Goal: Find specific page/section: Locate a particular part of the current website

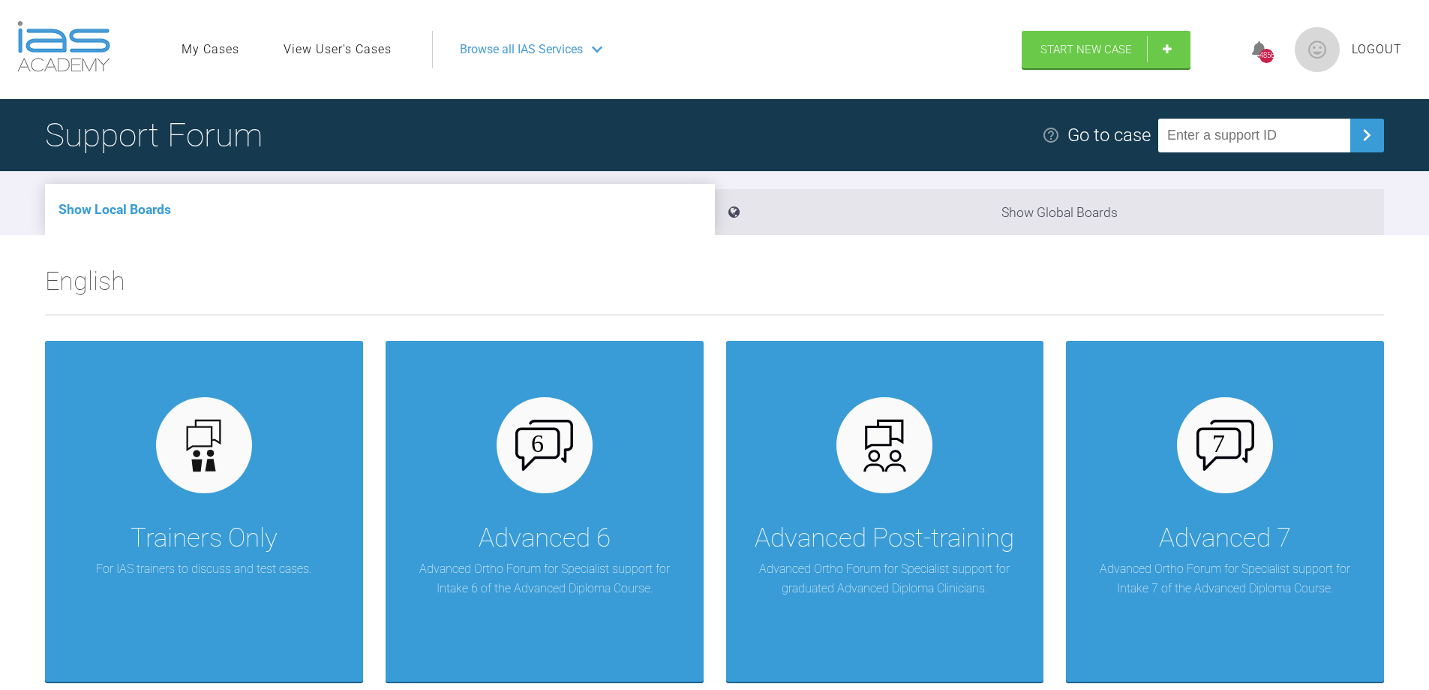
click at [1208, 144] on input "text" at bounding box center [1255, 136] width 192 height 34
type input "LN1CMNFZ"
click at [1369, 142] on img at bounding box center [1367, 135] width 24 height 24
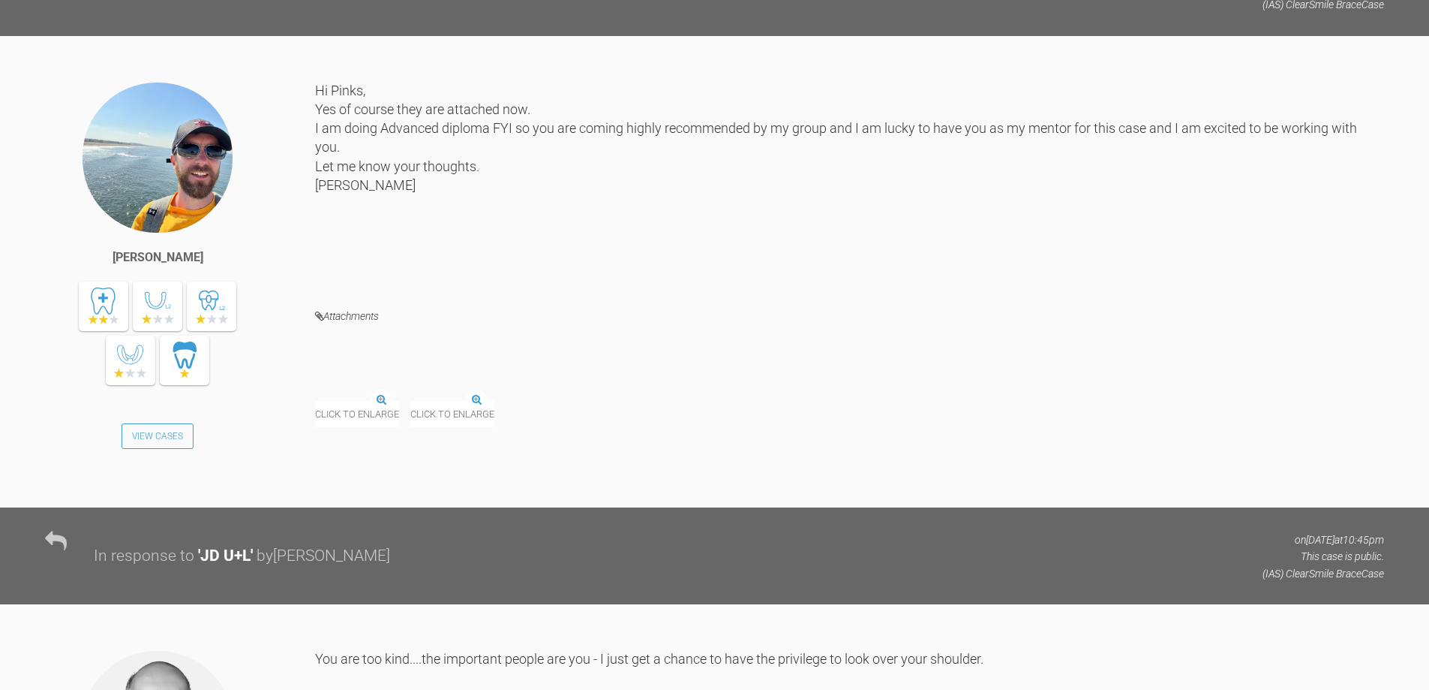
scroll to position [2101, 0]
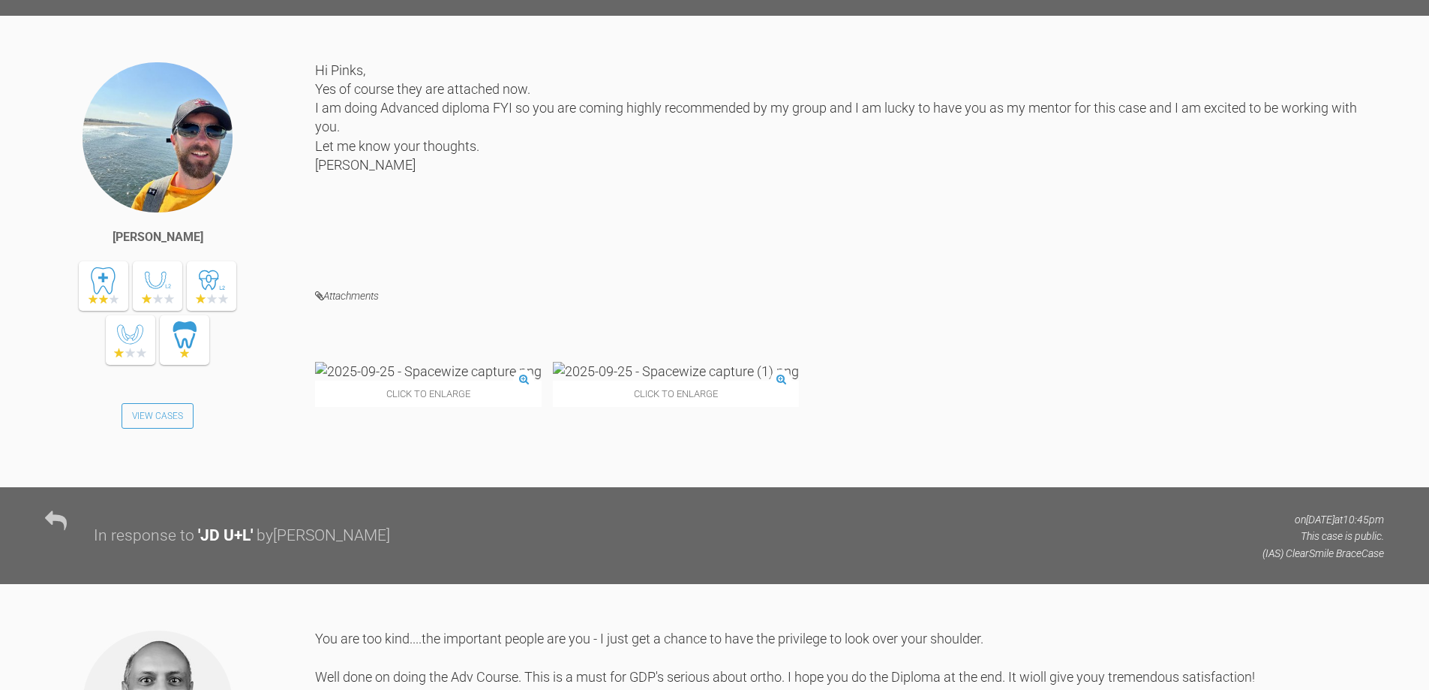
click at [401, 380] on img at bounding box center [428, 371] width 227 height 19
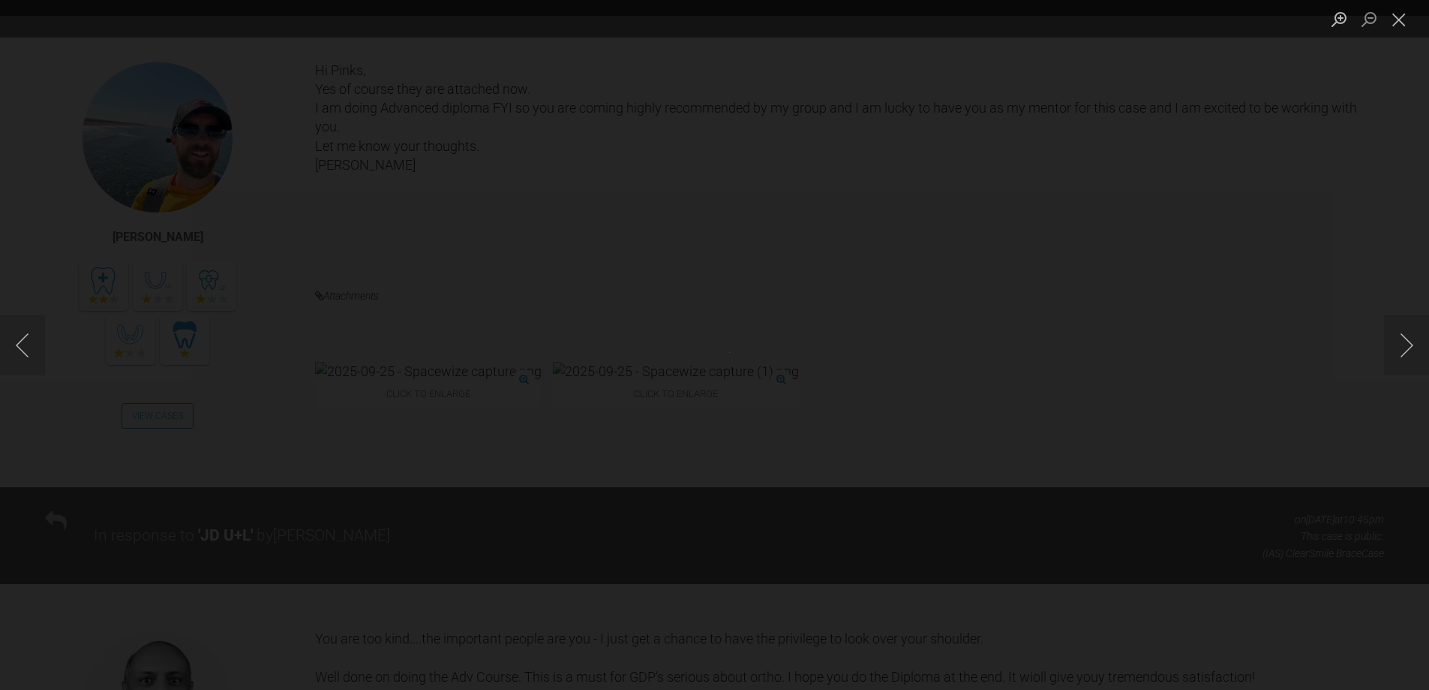
click at [445, 432] on div "Lightbox" at bounding box center [714, 345] width 1429 height 690
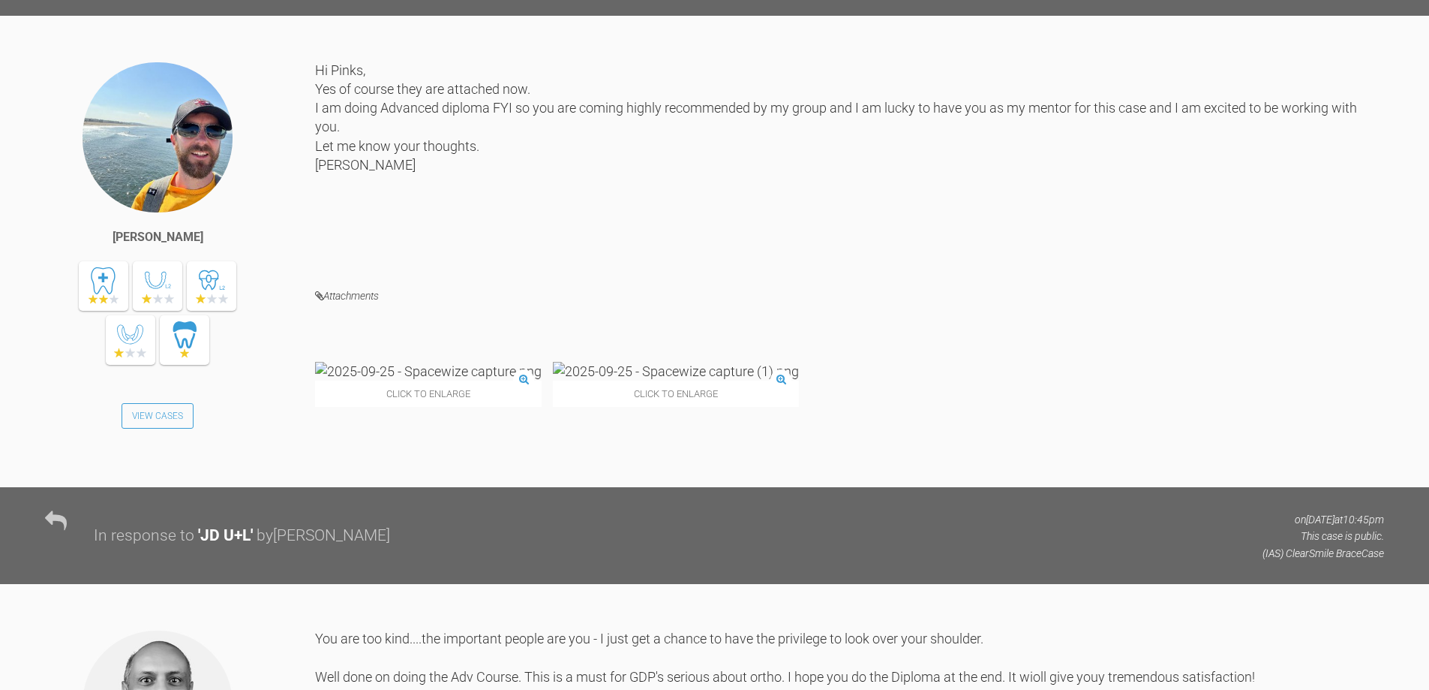
click at [446, 407] on div "Click to enlarge" at bounding box center [428, 384] width 227 height 45
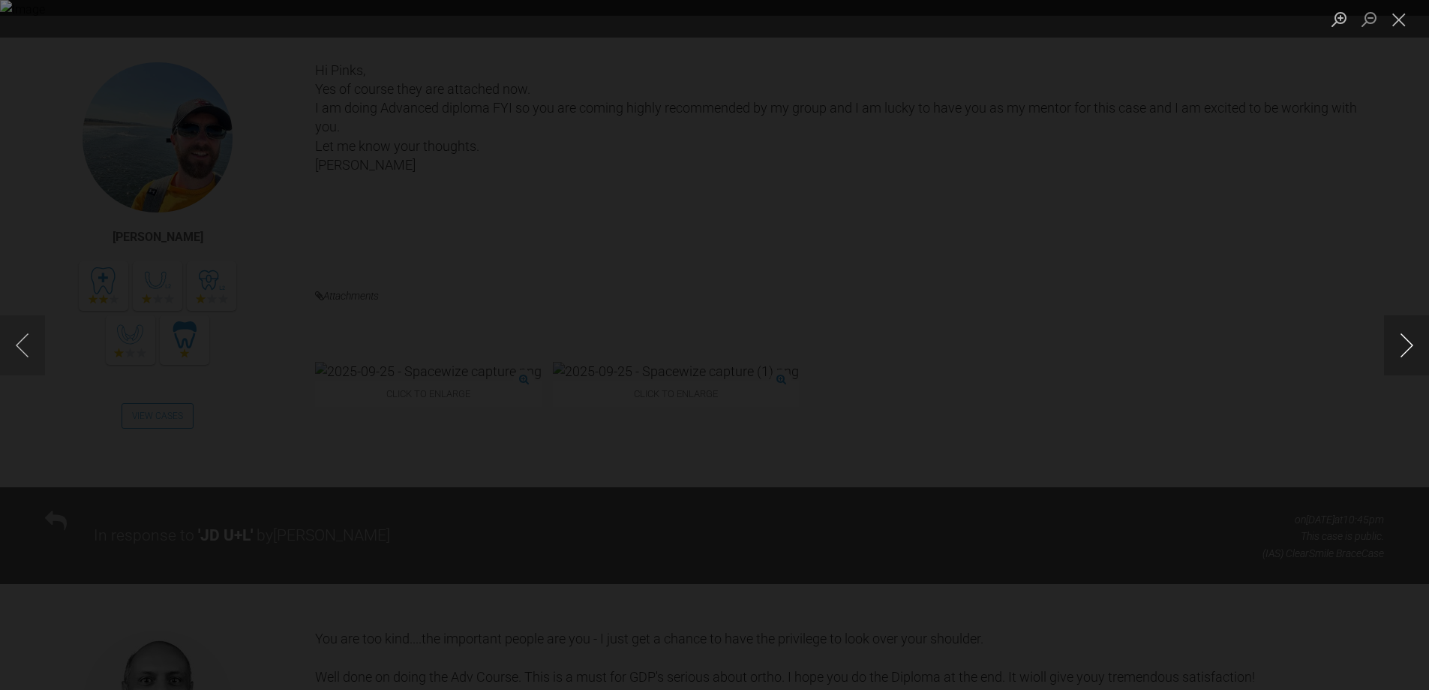
click at [1410, 348] on button "Next image" at bounding box center [1406, 345] width 45 height 60
click at [1402, 16] on button "Close lightbox" at bounding box center [1399, 19] width 30 height 26
